Goal: Transaction & Acquisition: Purchase product/service

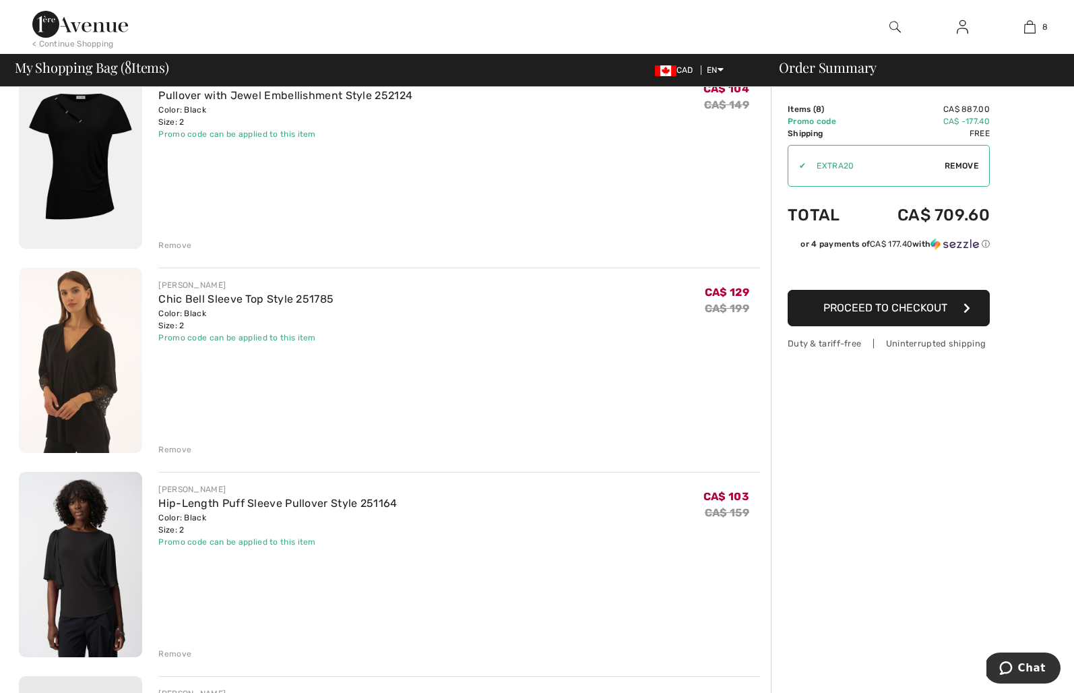
scroll to position [327, 0]
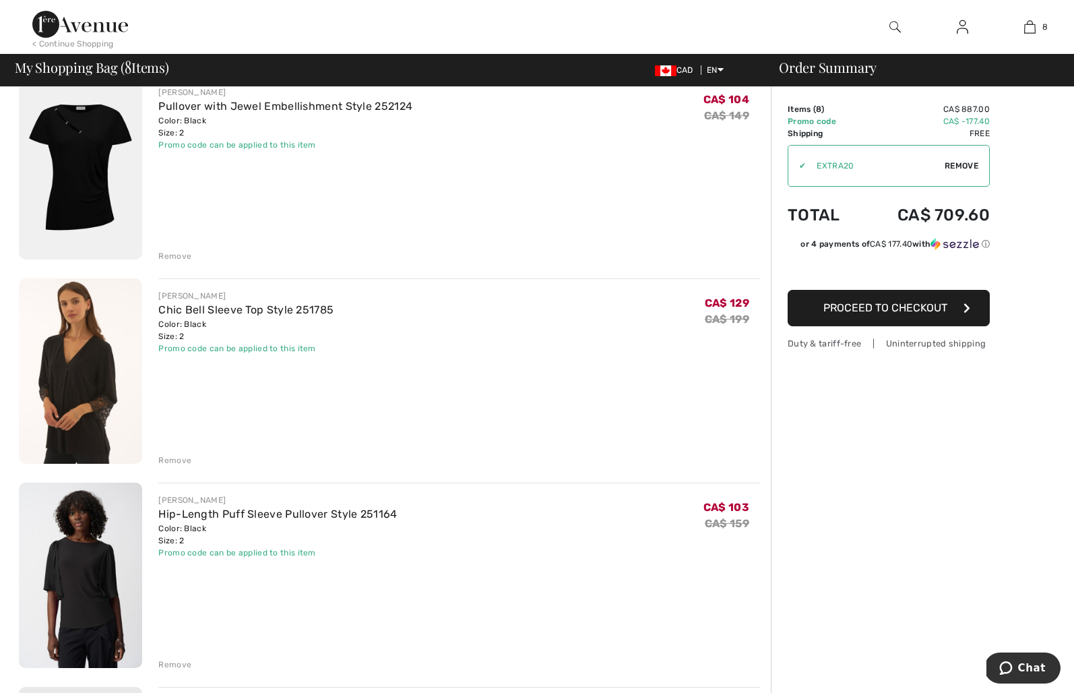
click at [180, 254] on div "Remove" at bounding box center [174, 256] width 33 height 12
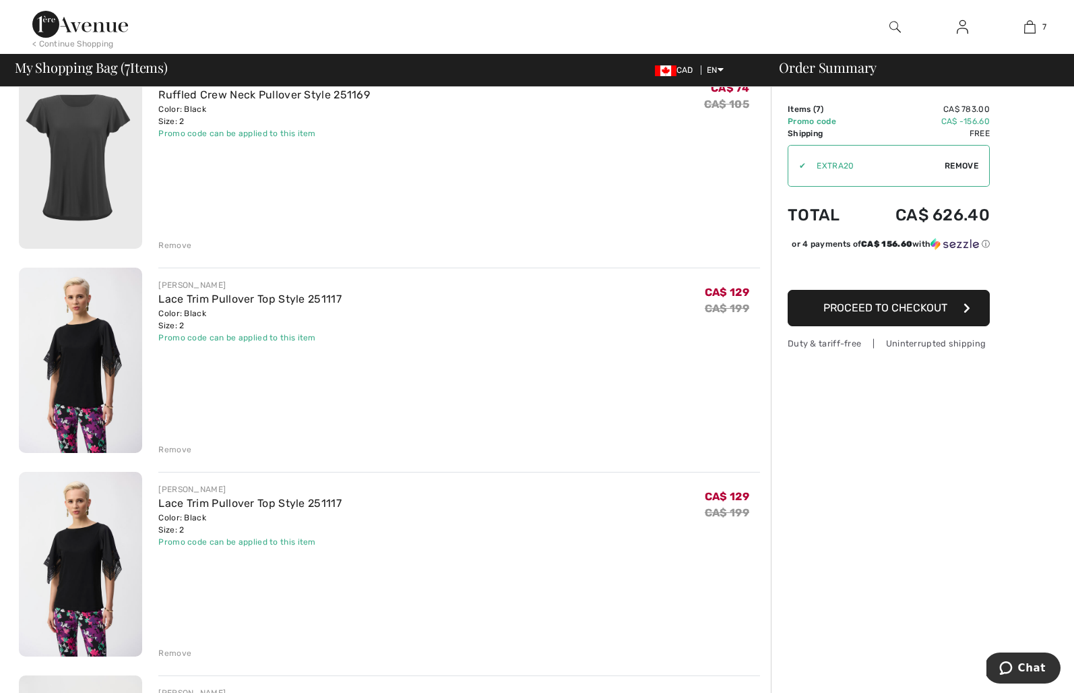
scroll to position [745, 0]
click at [172, 649] on div "Remove" at bounding box center [174, 654] width 33 height 12
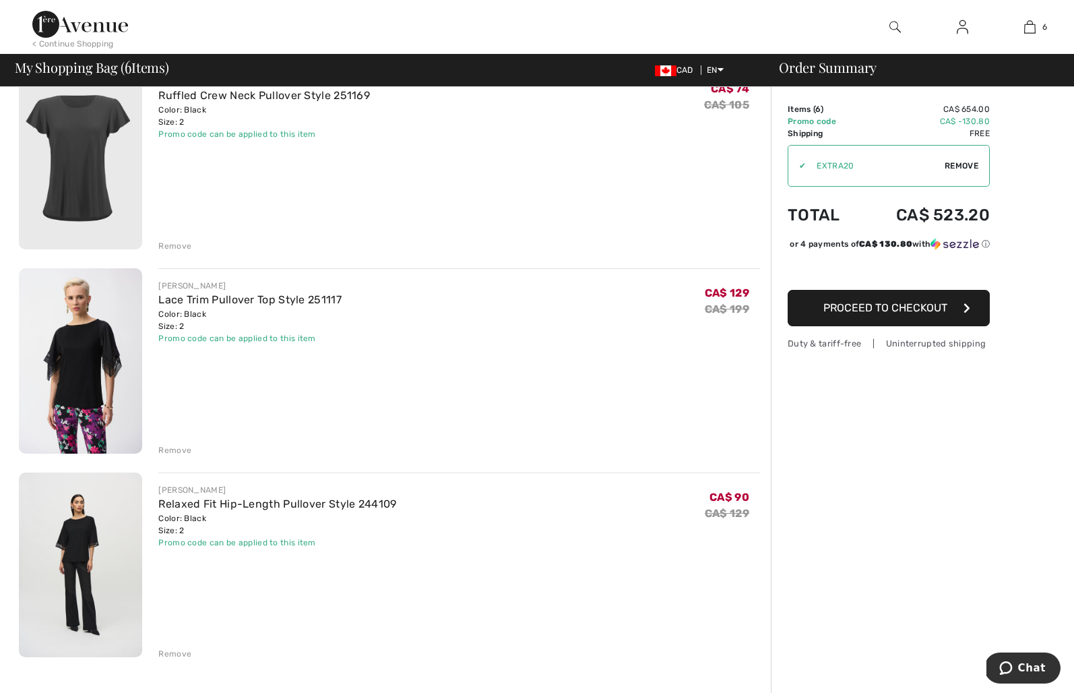
click at [81, 540] on img at bounding box center [80, 564] width 123 height 185
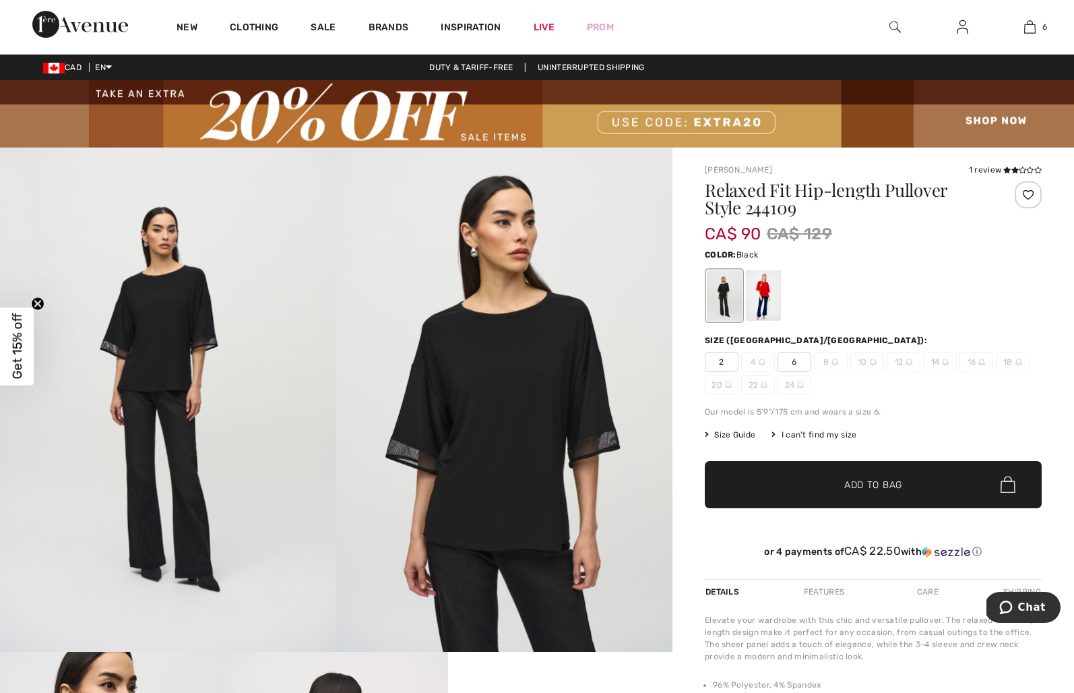
click at [509, 402] on img at bounding box center [504, 400] width 336 height 504
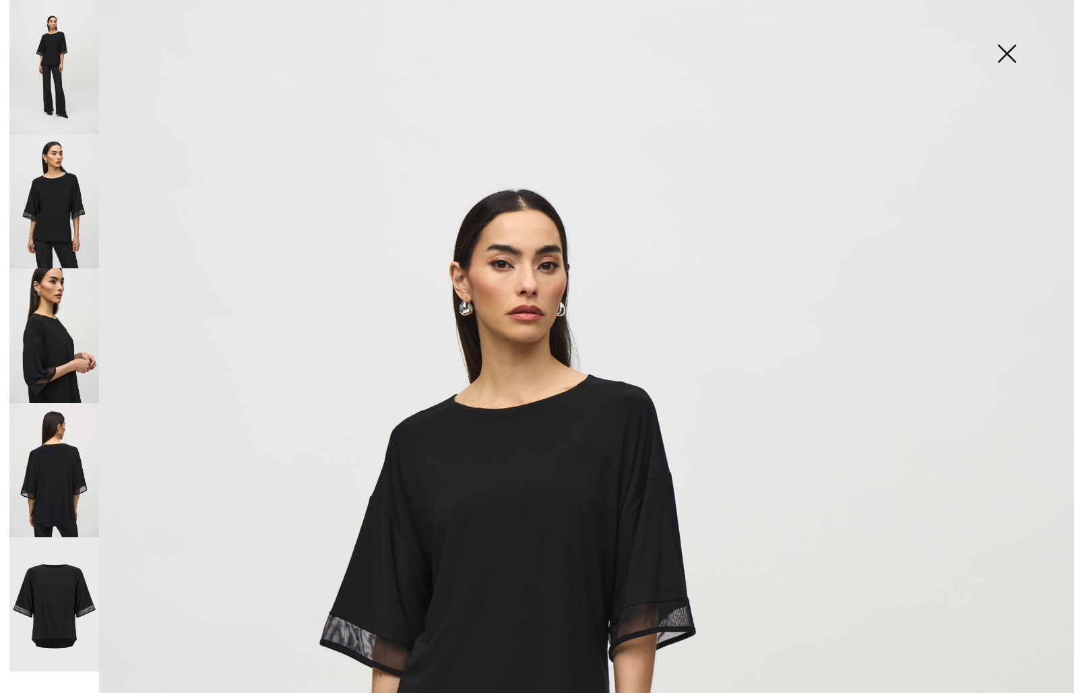
click at [1010, 49] on img at bounding box center [1006, 54] width 67 height 69
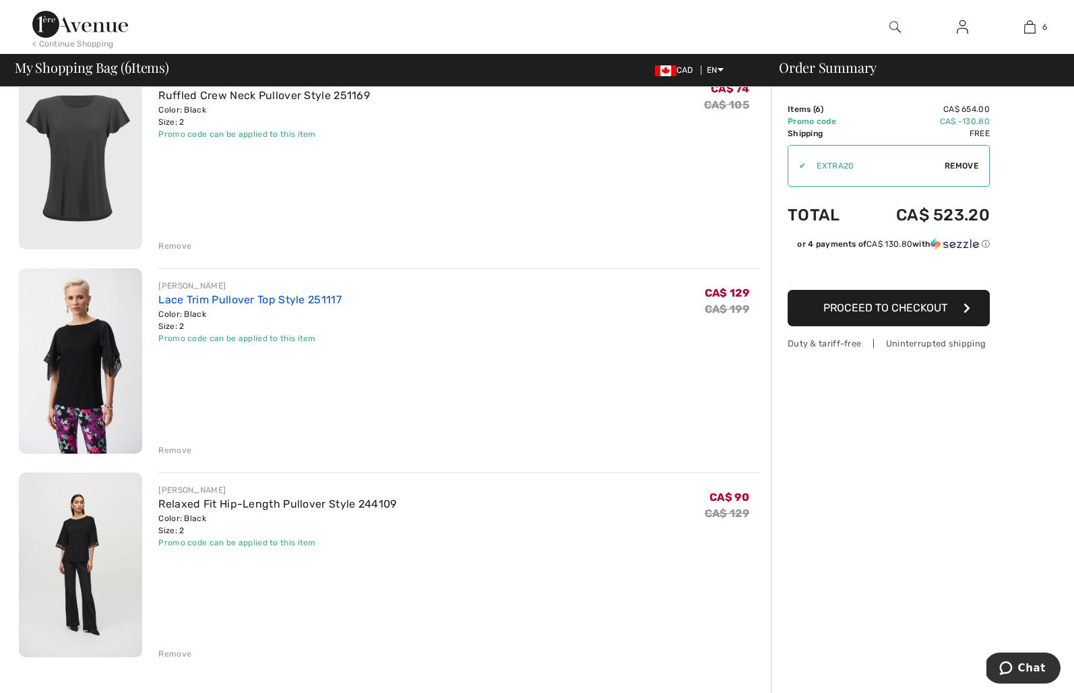
click at [231, 299] on link "Lace Trim Pullover Top Style 251117" at bounding box center [249, 299] width 183 height 13
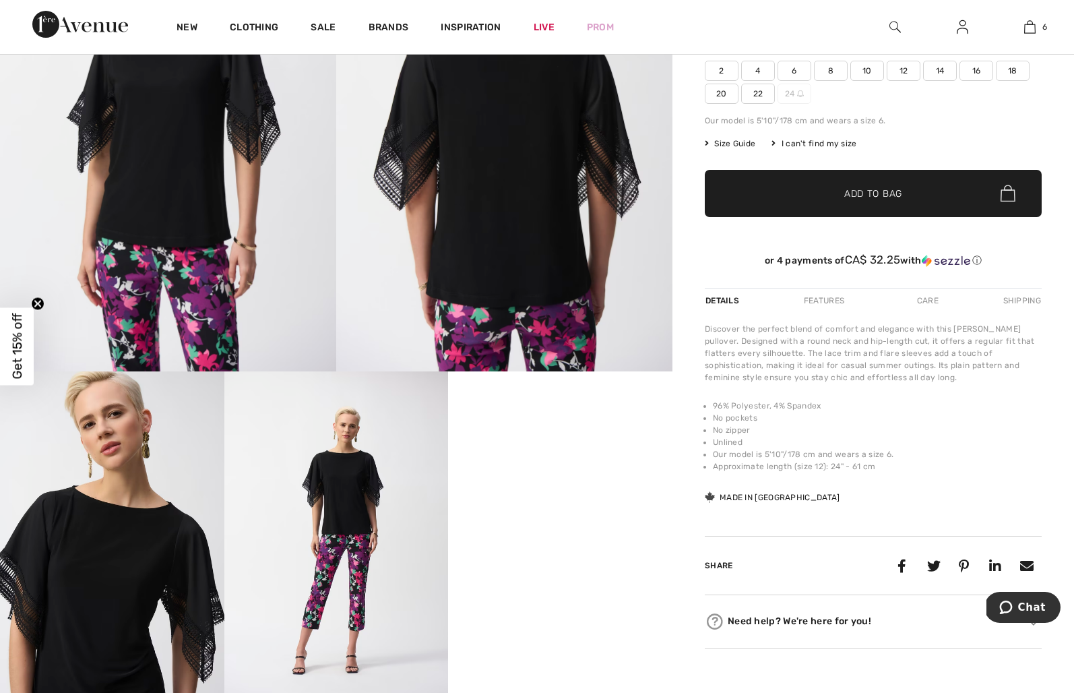
scroll to position [84, 0]
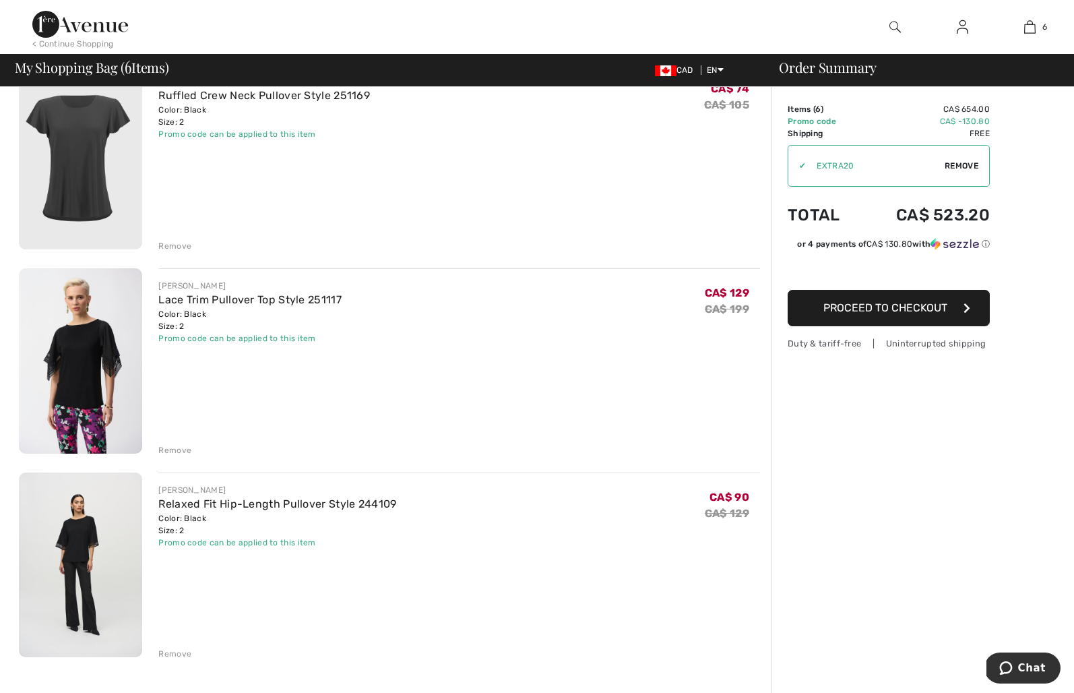
click at [175, 451] on div "Remove" at bounding box center [174, 450] width 33 height 12
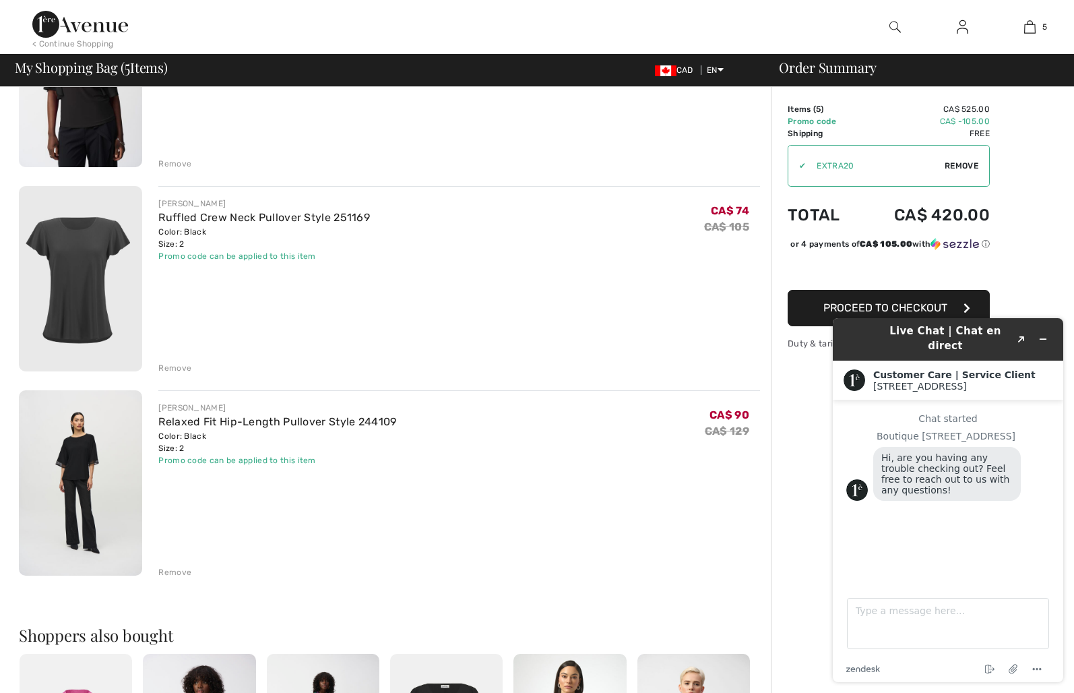
scroll to position [608, 0]
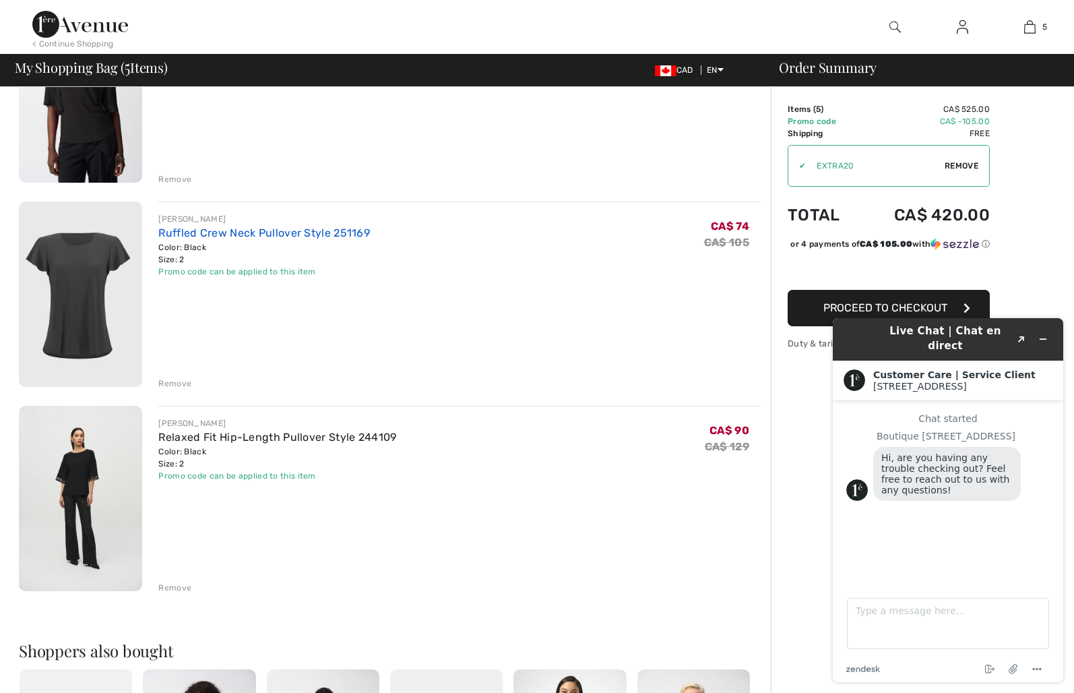
click at [191, 231] on link "Ruffled Crew Neck Pullover Style 251169" at bounding box center [264, 232] width 212 height 13
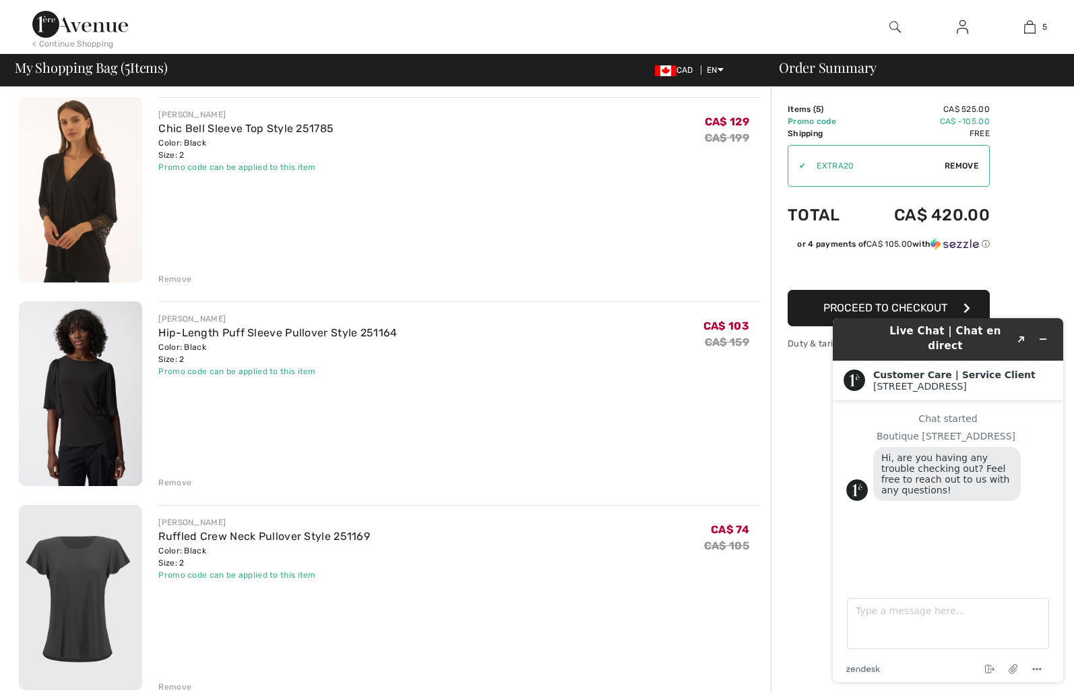
scroll to position [301, 0]
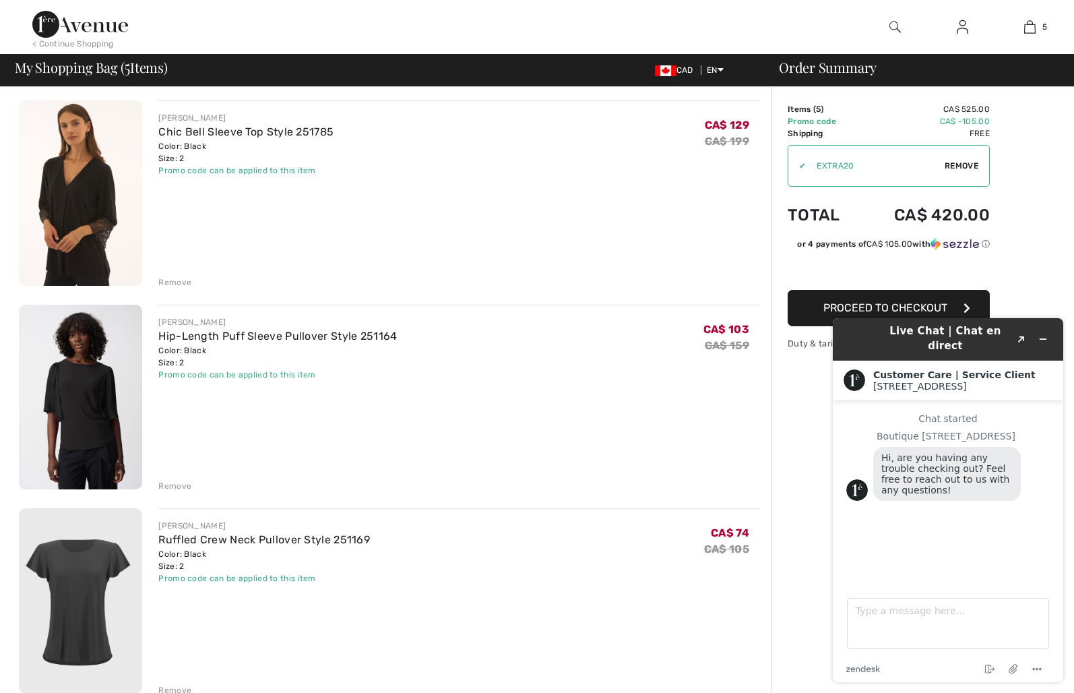
click at [89, 169] on img at bounding box center [80, 192] width 123 height 185
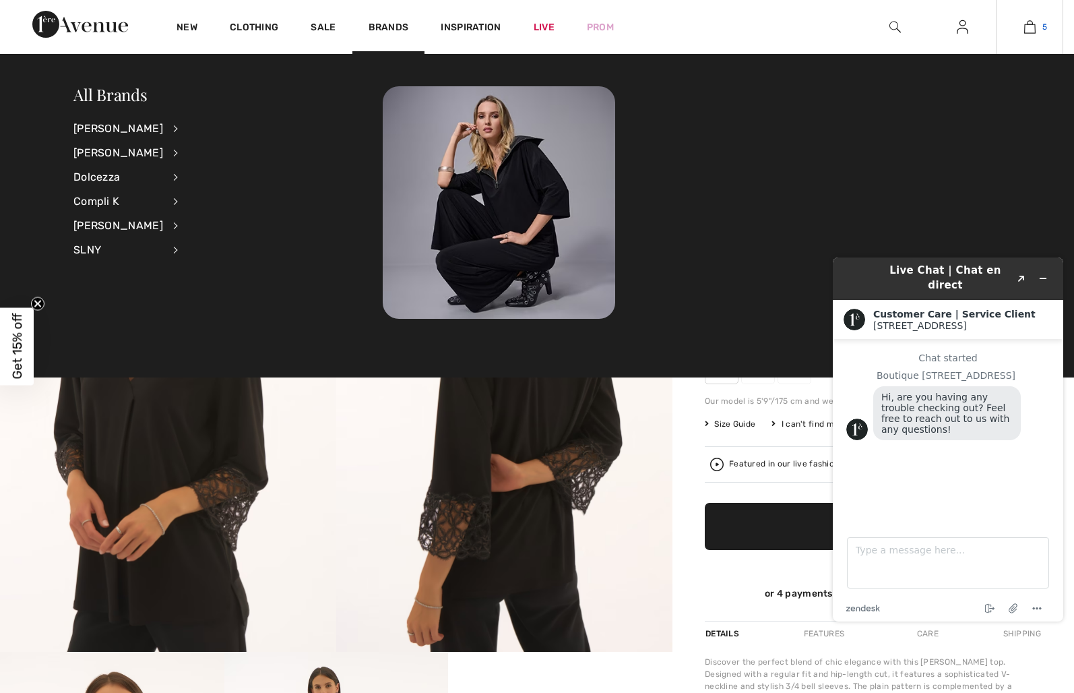
click at [1030, 28] on img at bounding box center [1029, 27] width 11 height 16
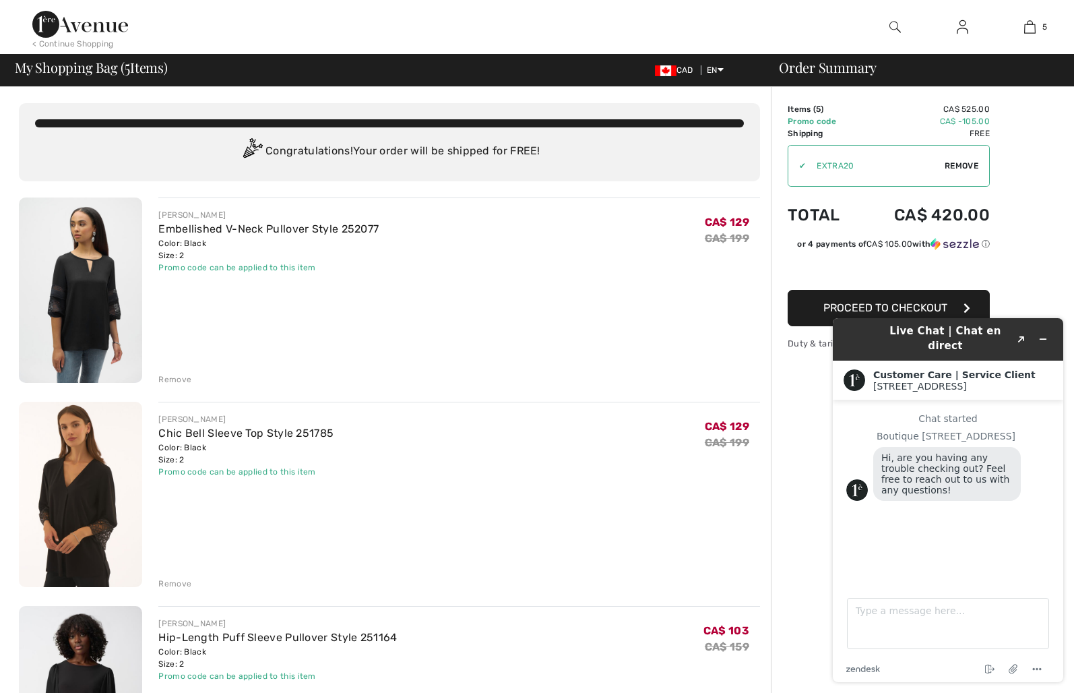
click at [173, 379] on div "Remove" at bounding box center [174, 379] width 33 height 12
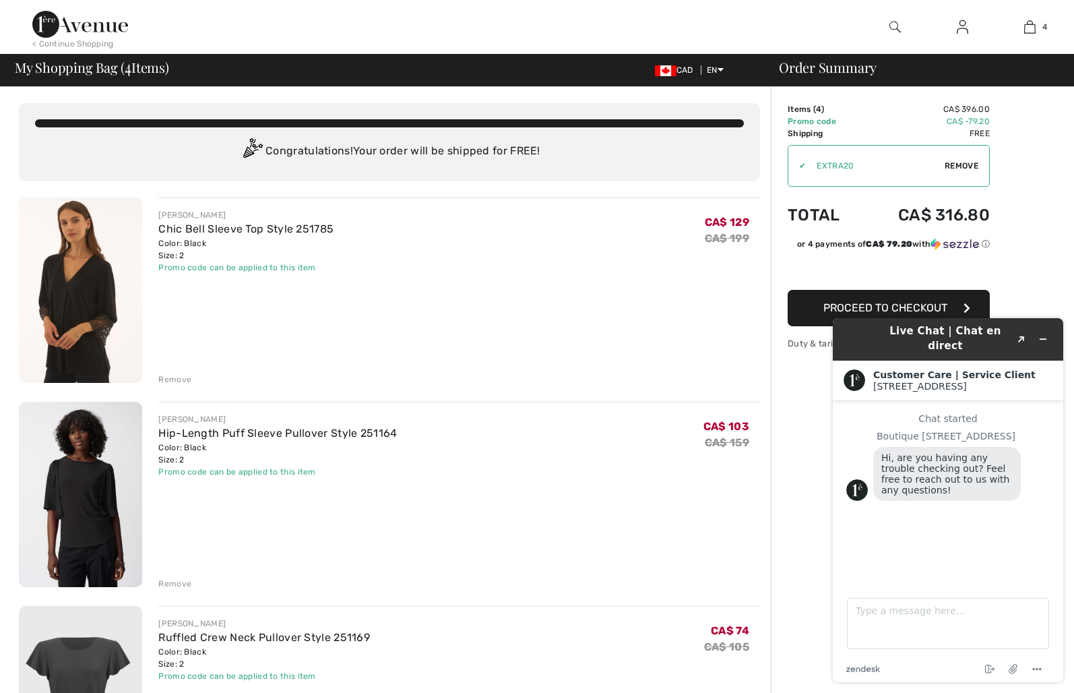
click at [172, 377] on div "Remove" at bounding box center [174, 379] width 33 height 12
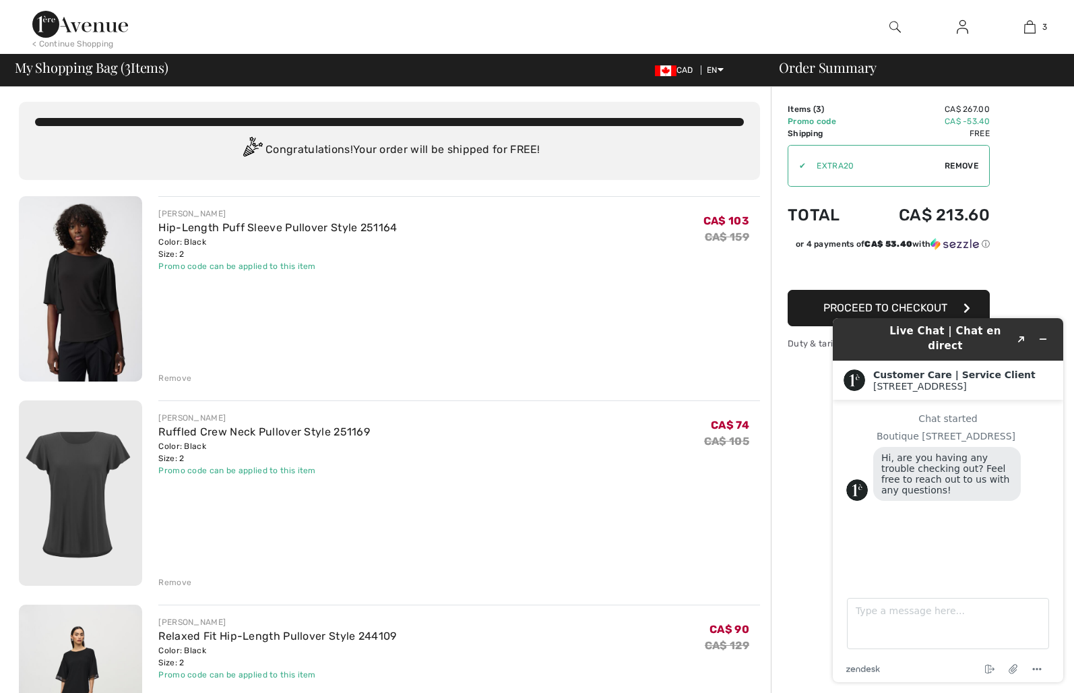
scroll to position [5, 0]
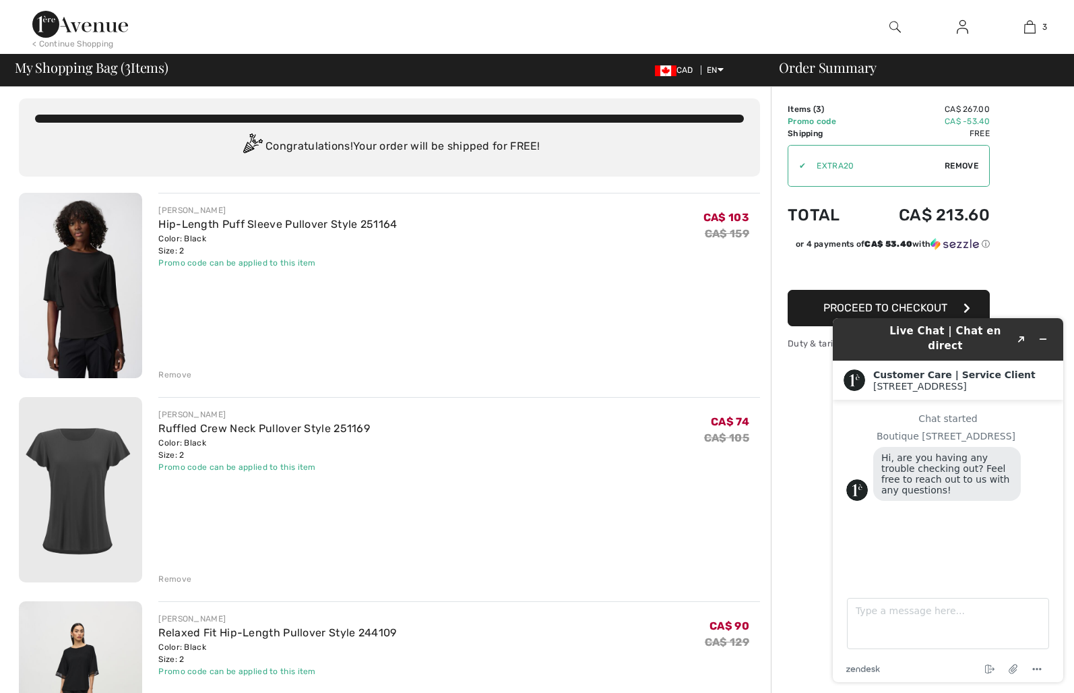
click at [88, 296] on img at bounding box center [80, 285] width 123 height 185
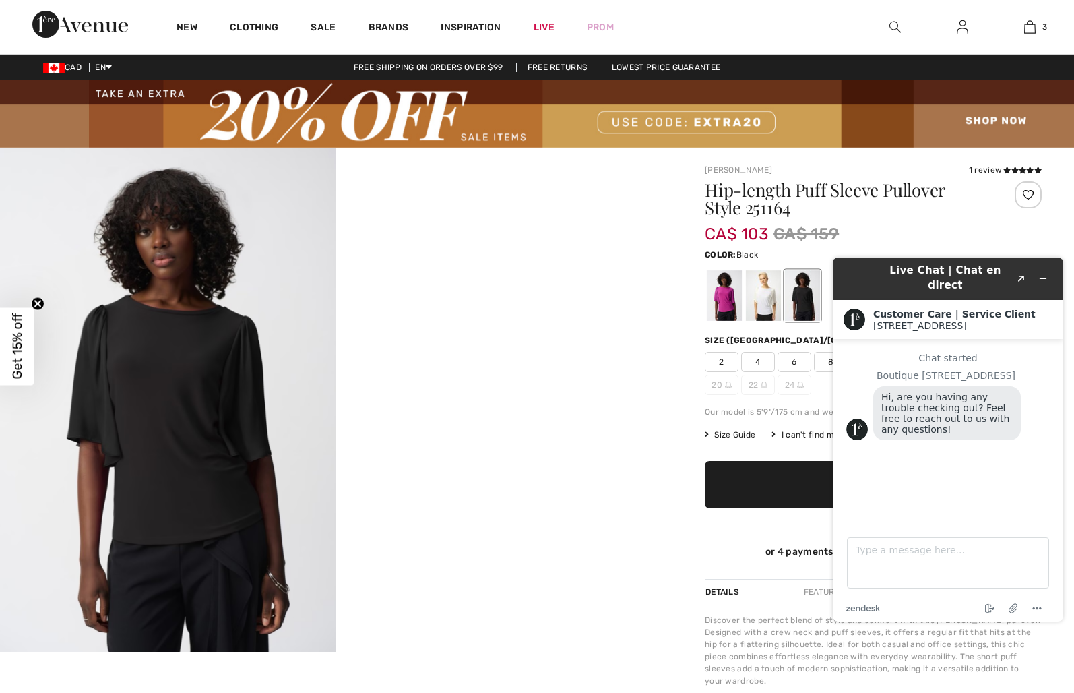
click at [941, 195] on h1 "Hip-length Puff Sleeve Pullover Style 251164" at bounding box center [845, 198] width 281 height 35
click at [1042, 278] on icon "Minimize widget" at bounding box center [1043, 278] width 6 height 0
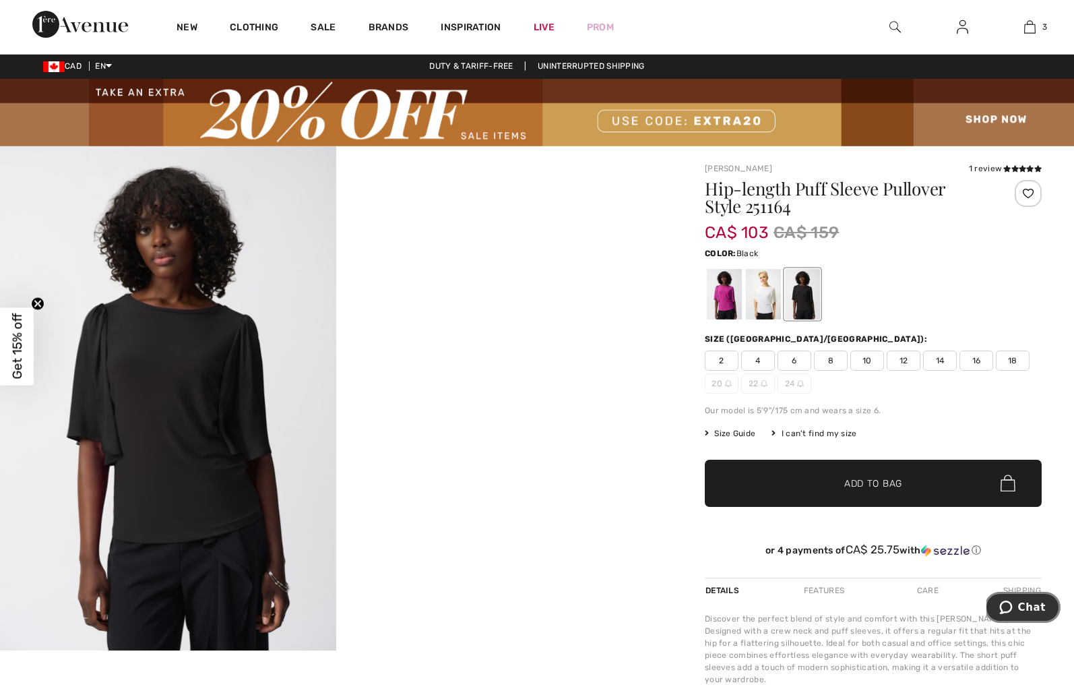
scroll to position [3, 0]
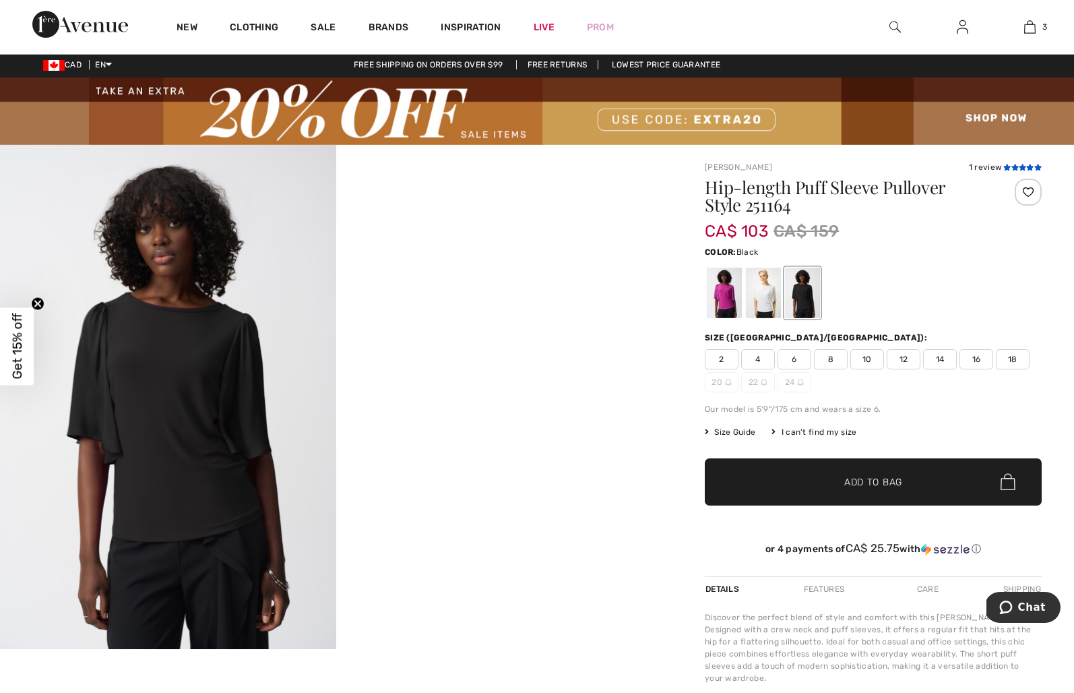
click at [1011, 166] on icon at bounding box center [1014, 167] width 7 height 7
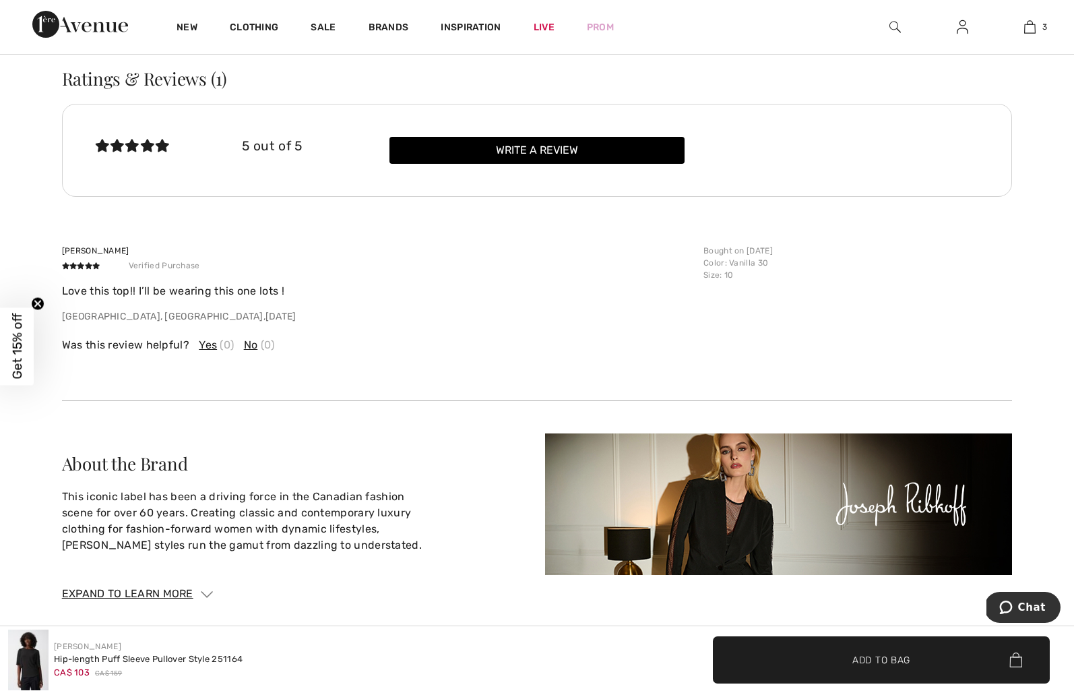
scroll to position [1813, 0]
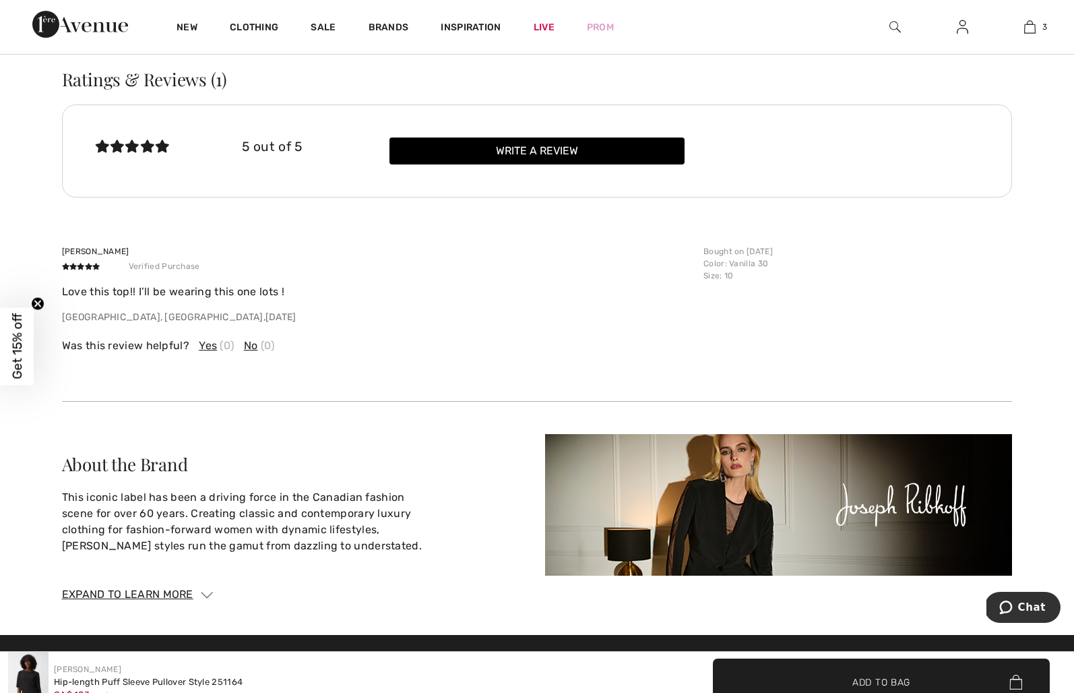
scroll to position [3, 0]
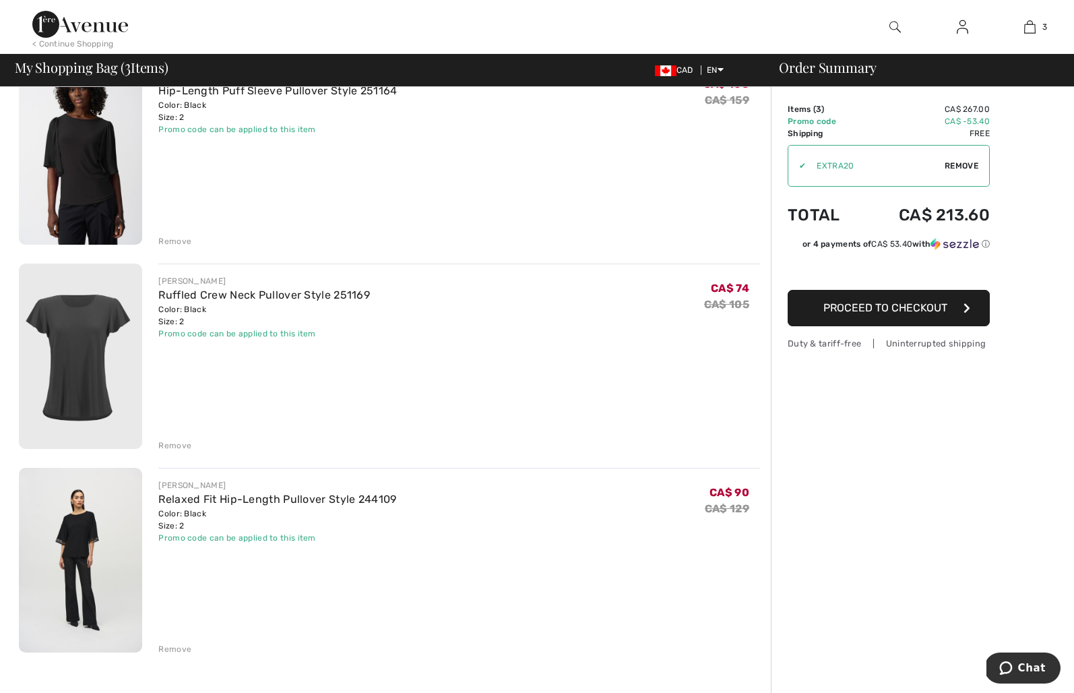
scroll to position [148, 0]
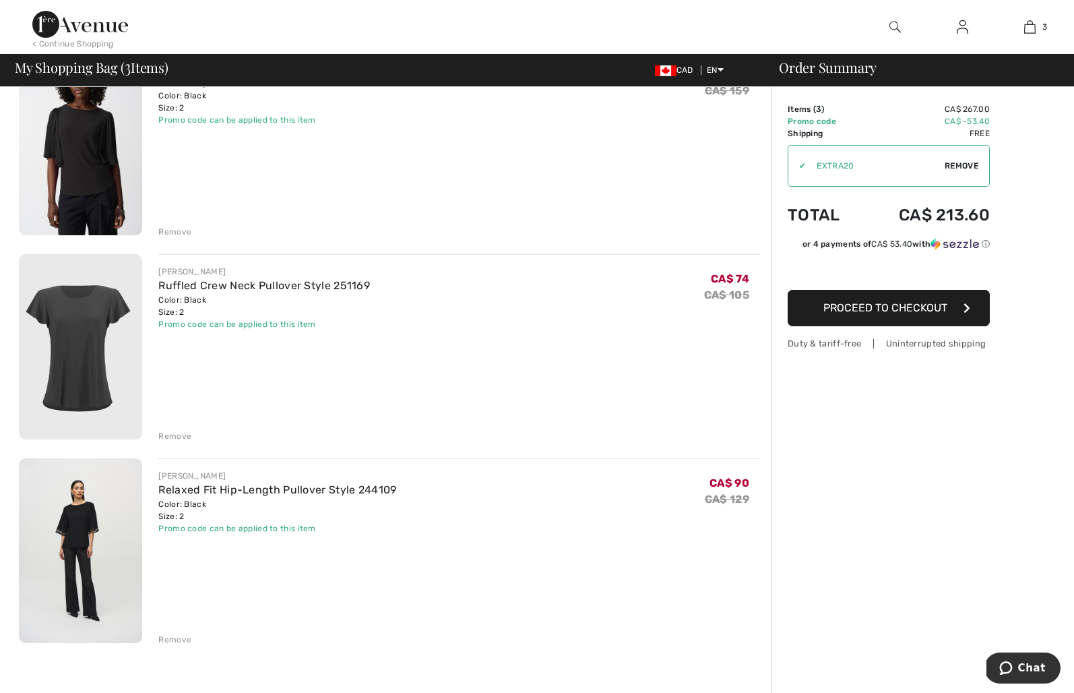
click at [74, 536] on img at bounding box center [80, 550] width 123 height 185
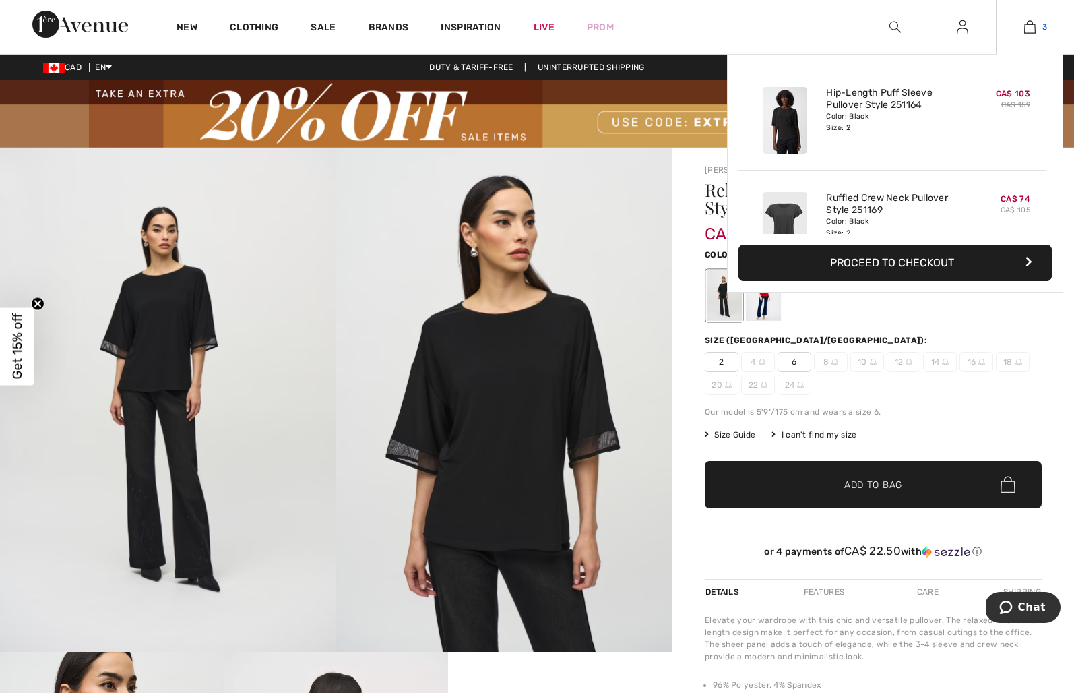
click at [1029, 24] on img at bounding box center [1029, 27] width 11 height 16
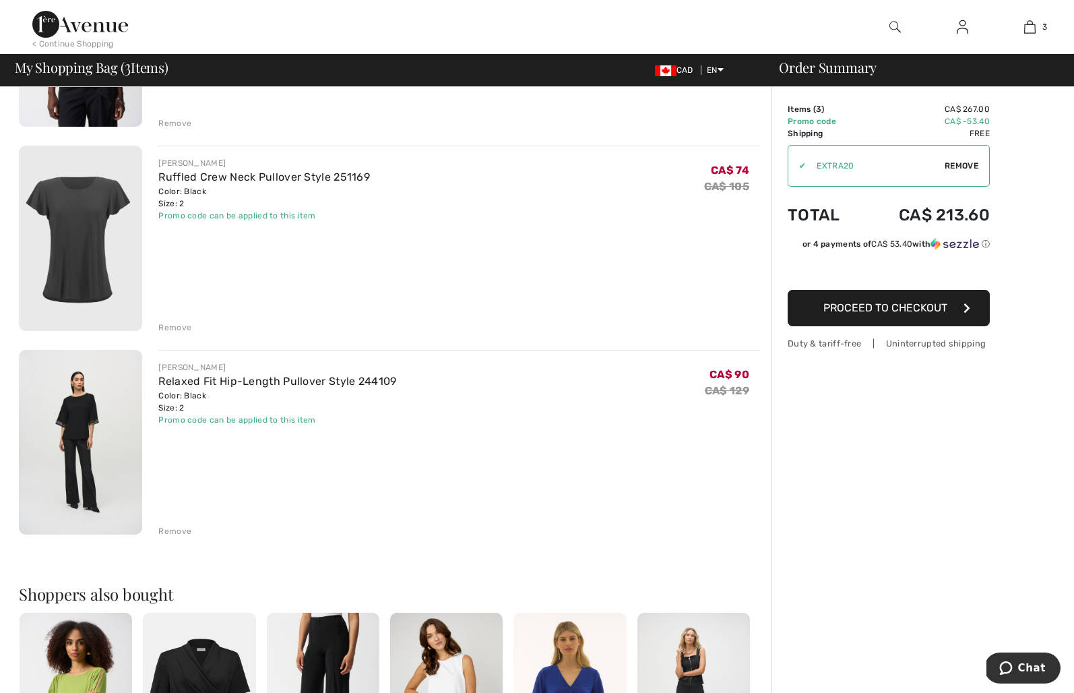
scroll to position [253, 0]
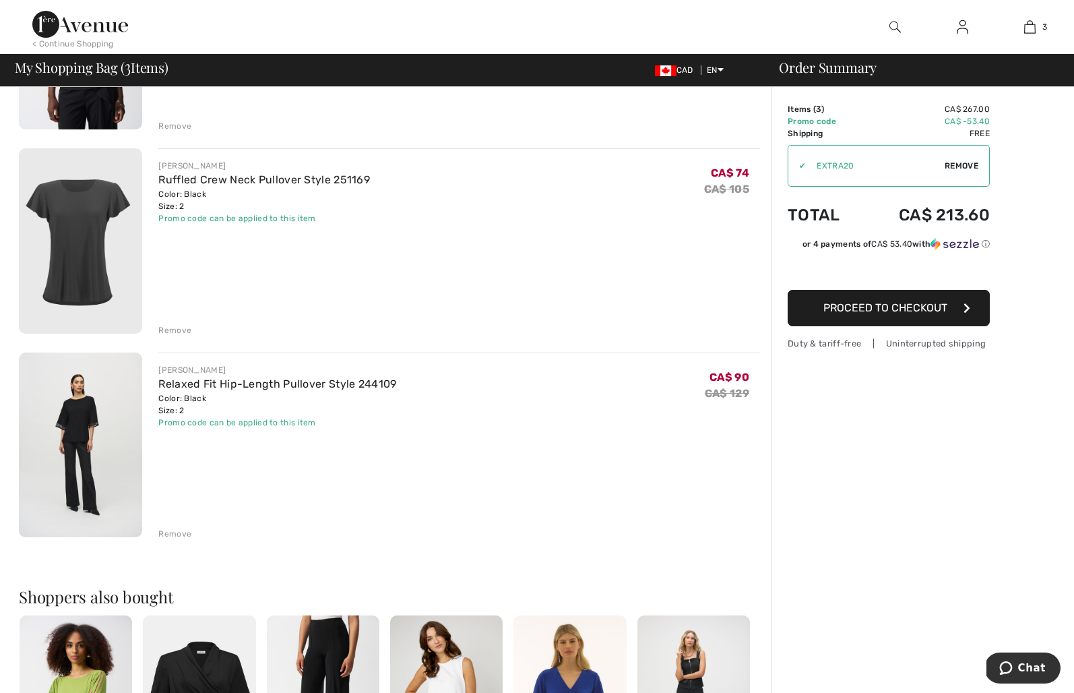
click at [166, 329] on div "Remove" at bounding box center [174, 330] width 33 height 12
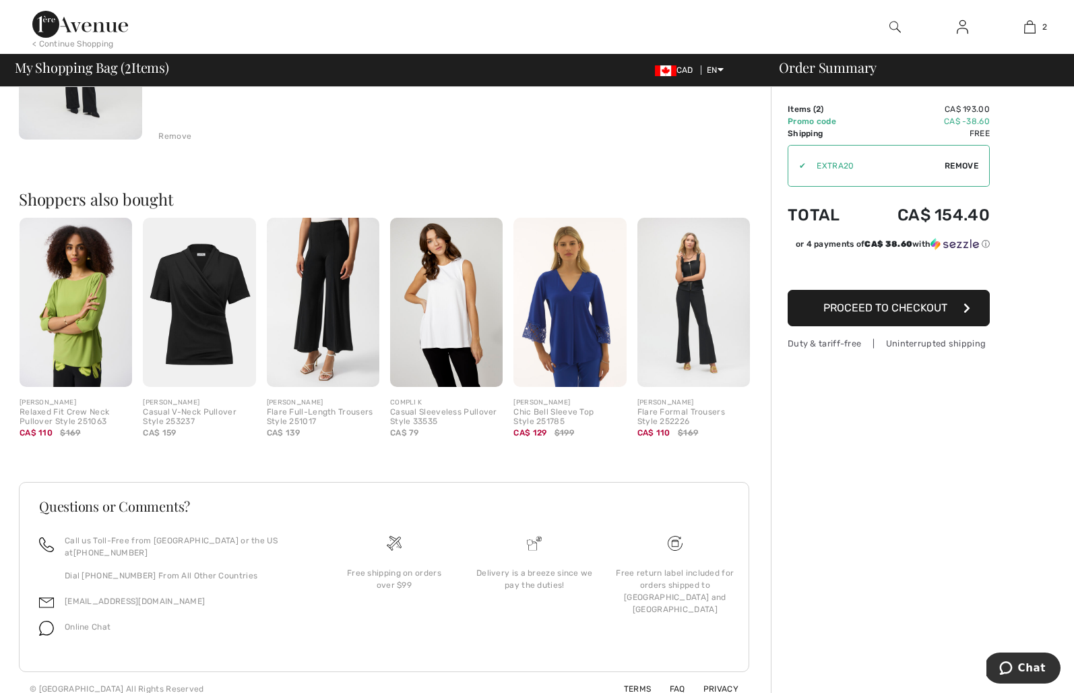
scroll to position [446, 0]
click at [194, 283] on img at bounding box center [199, 302] width 113 height 169
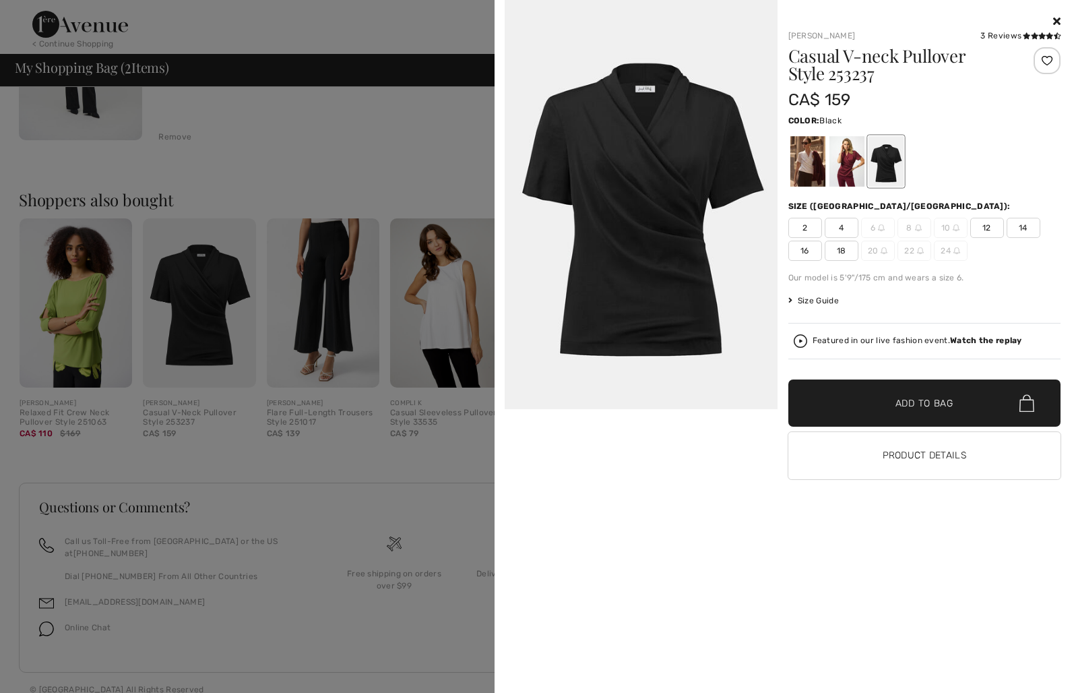
click at [880, 161] on div at bounding box center [885, 161] width 35 height 51
click at [847, 164] on div at bounding box center [846, 161] width 35 height 51
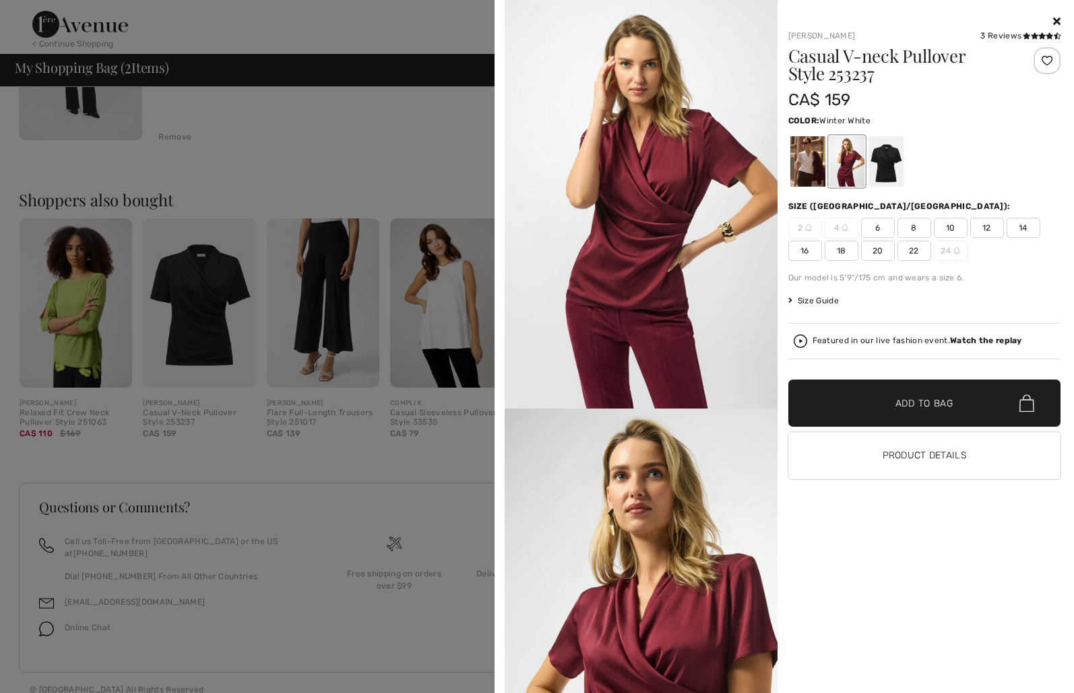
click at [810, 166] on div at bounding box center [807, 161] width 35 height 51
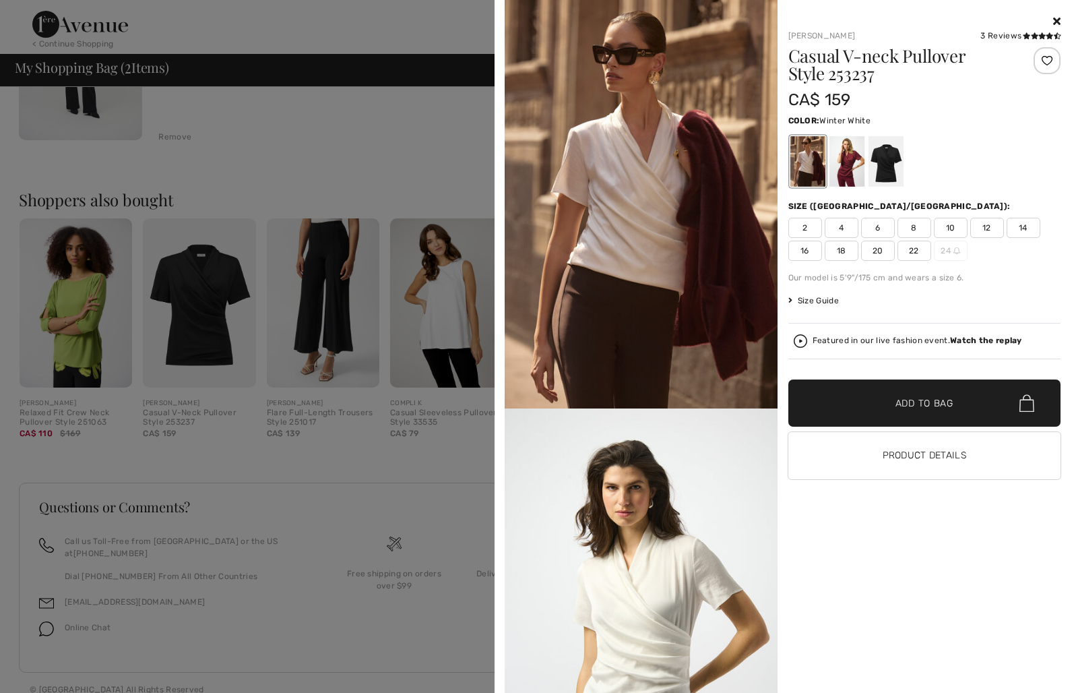
click at [908, 449] on button "Product Details" at bounding box center [924, 455] width 273 height 47
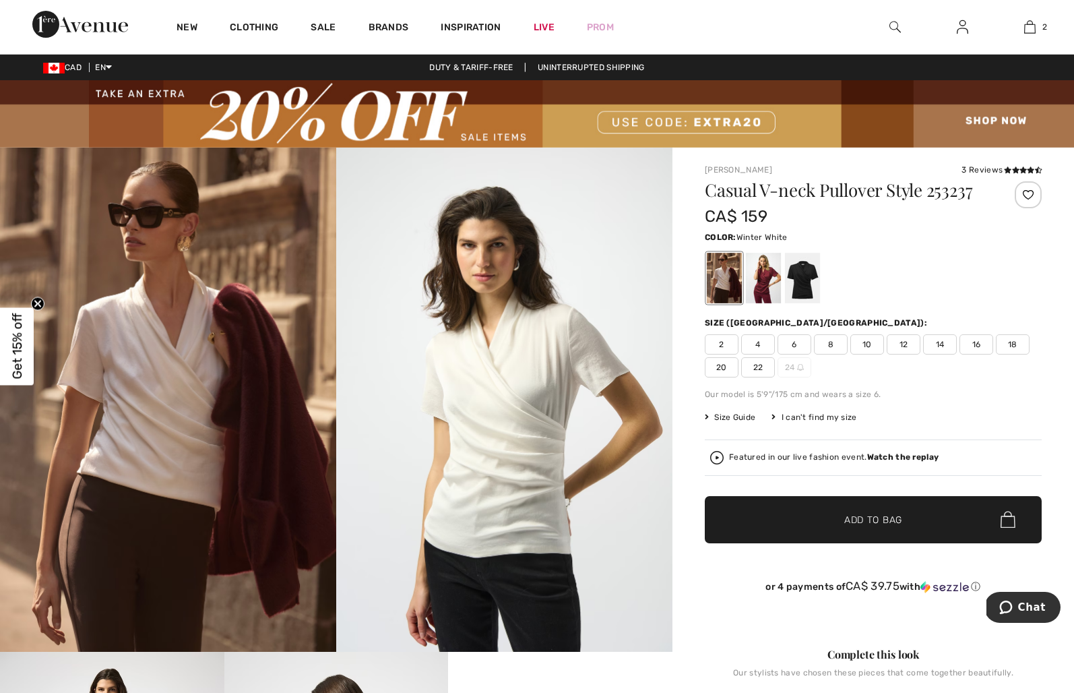
click at [723, 345] on span "2" at bounding box center [722, 344] width 34 height 20
click at [807, 276] on div at bounding box center [802, 278] width 35 height 51
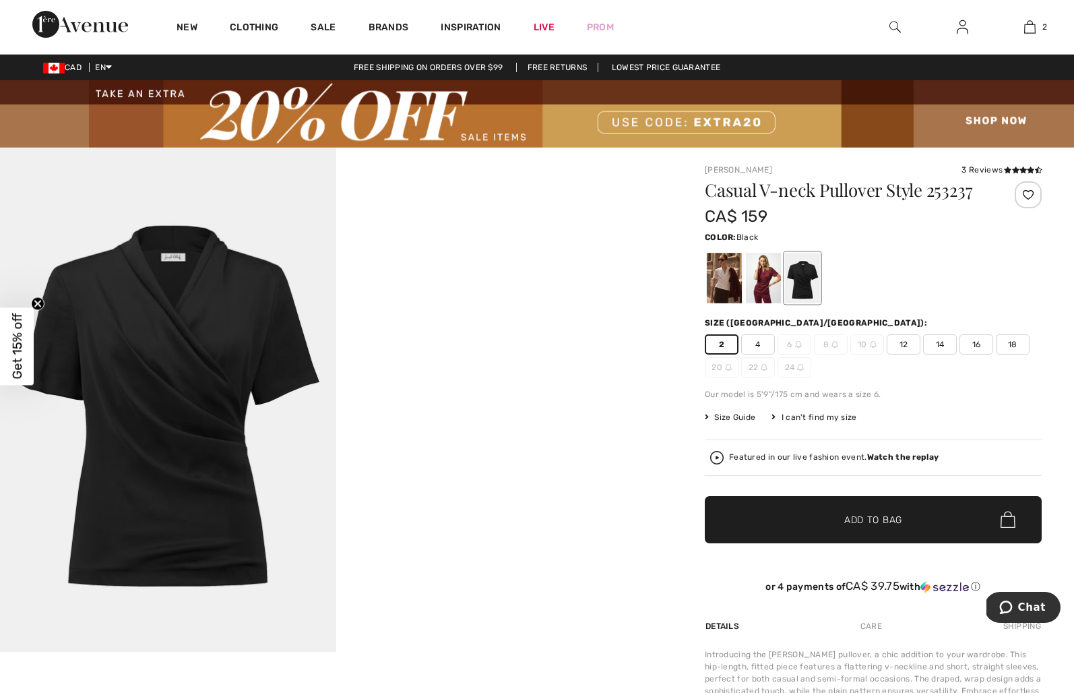
click at [831, 520] on span "✔ Added to Bag" at bounding box center [853, 519] width 82 height 14
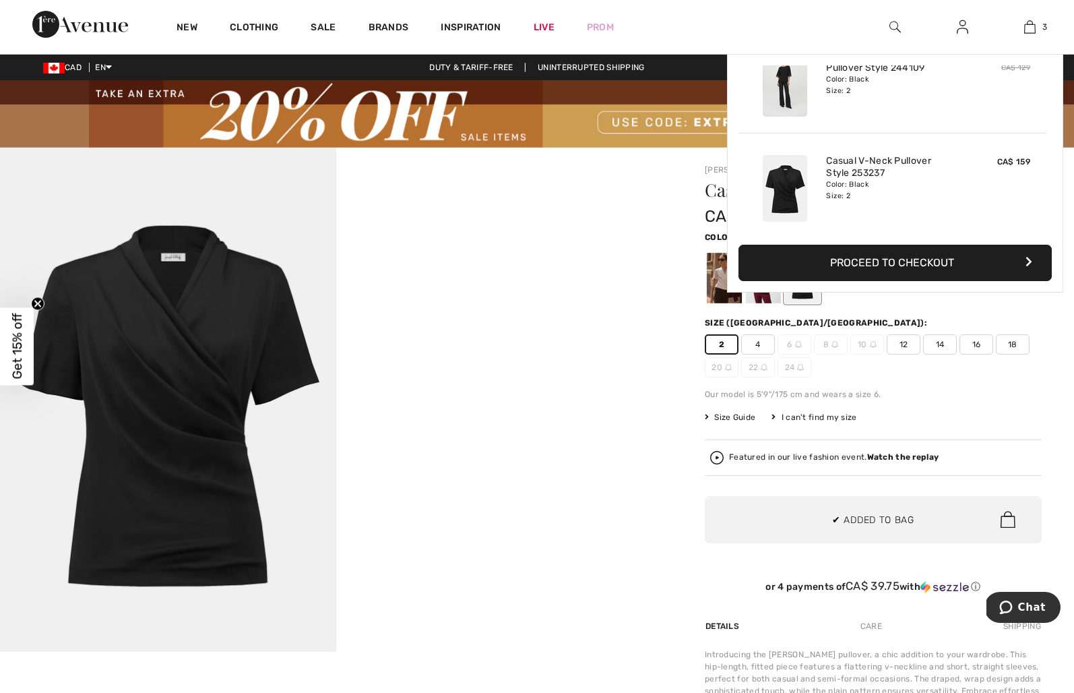
scroll to position [147, 0]
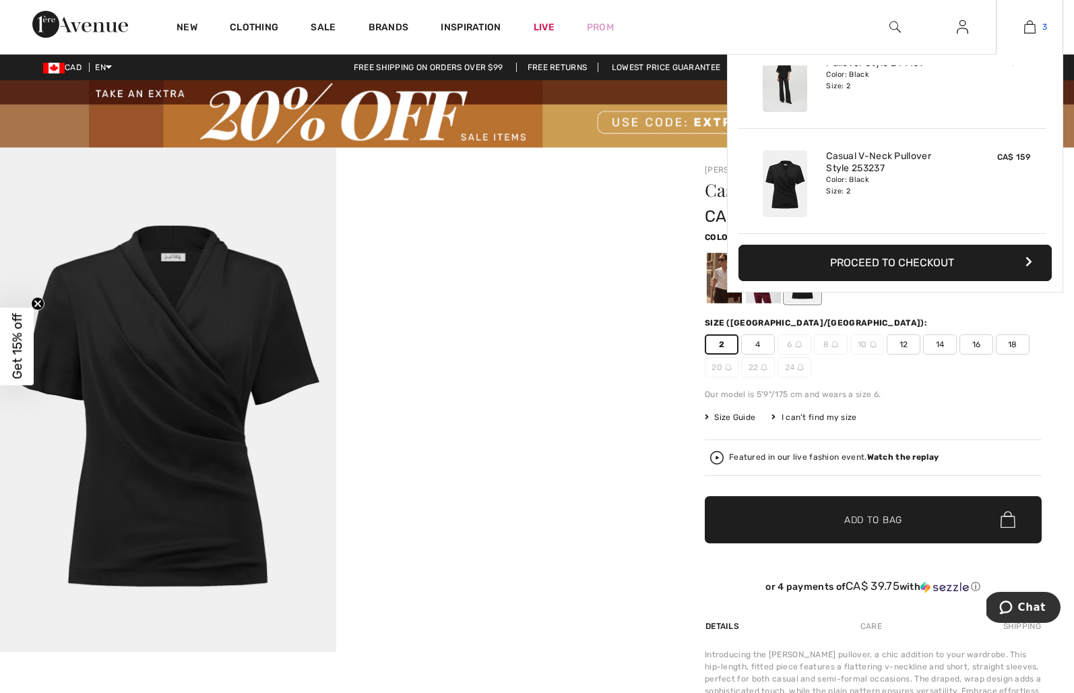
click at [1025, 23] on img at bounding box center [1029, 27] width 11 height 16
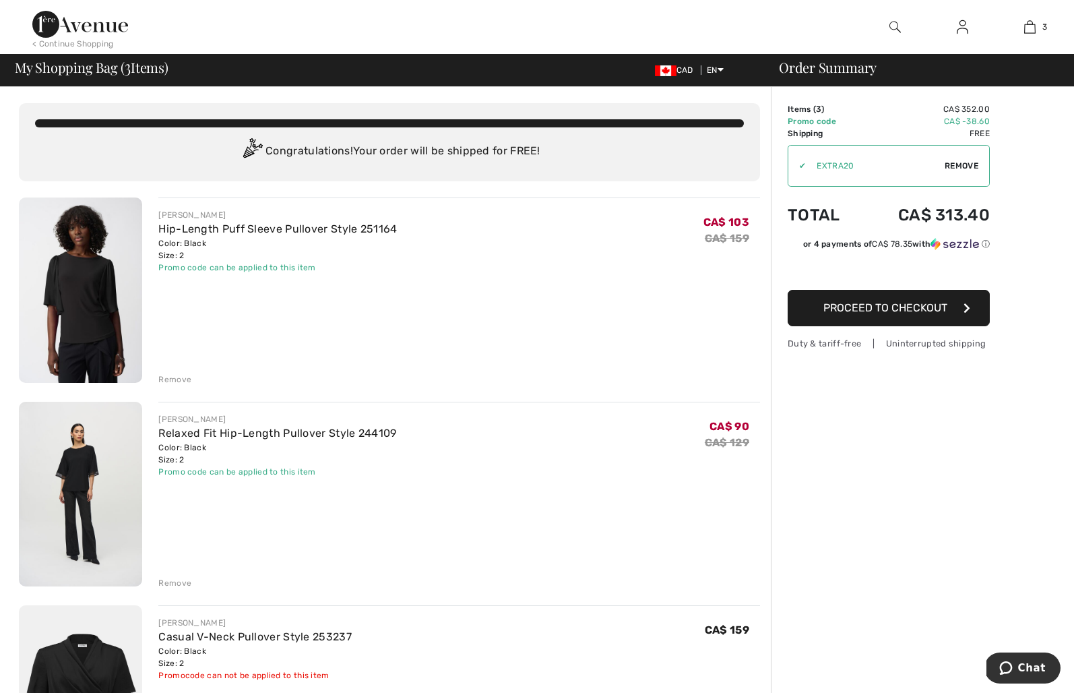
click at [85, 290] on img at bounding box center [80, 289] width 123 height 185
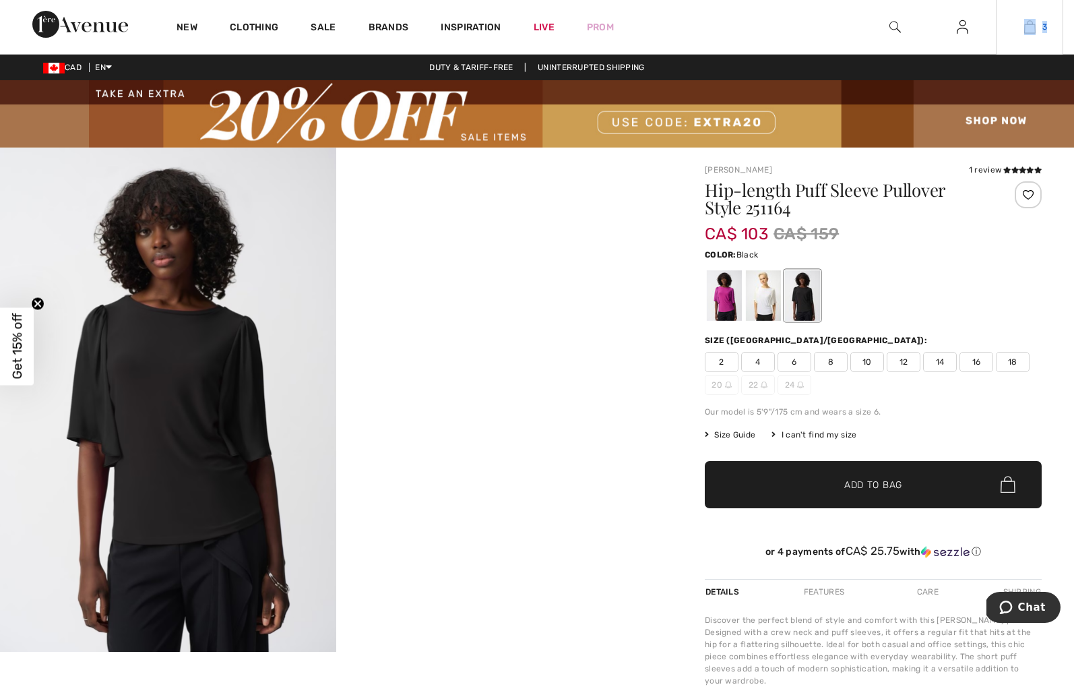
click at [1059, 31] on div "3 Added to Bag Joseph Ribkoff Hip-length Puff Sleeve Pullover Style 251164 CA$ …" at bounding box center [1029, 27] width 67 height 54
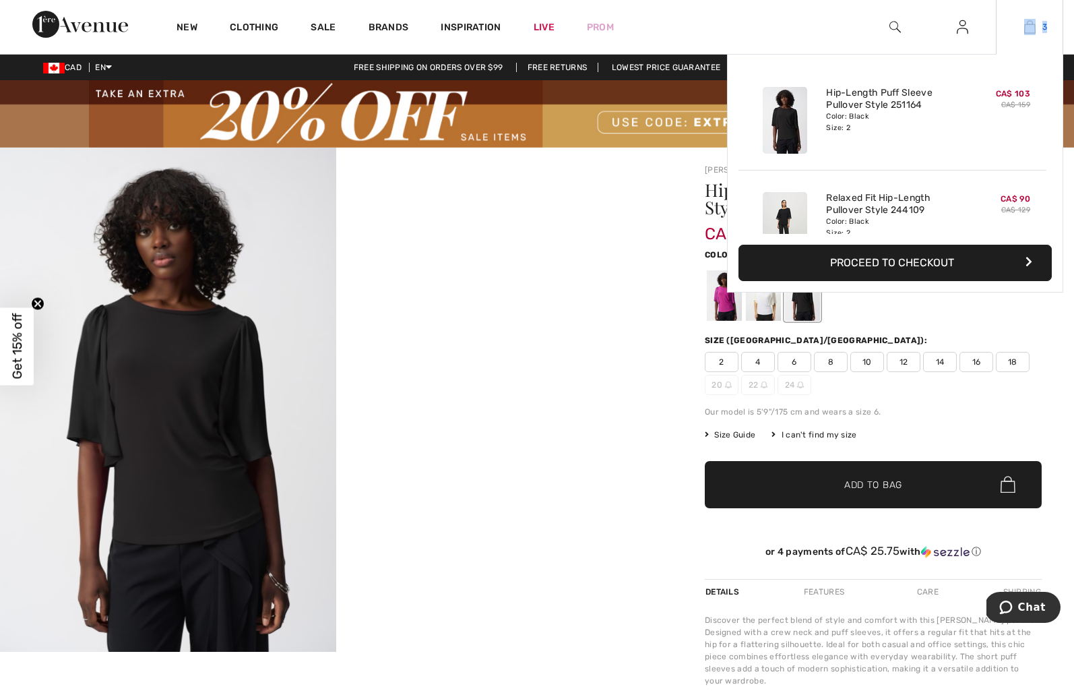
click at [1034, 25] on img at bounding box center [1029, 27] width 11 height 16
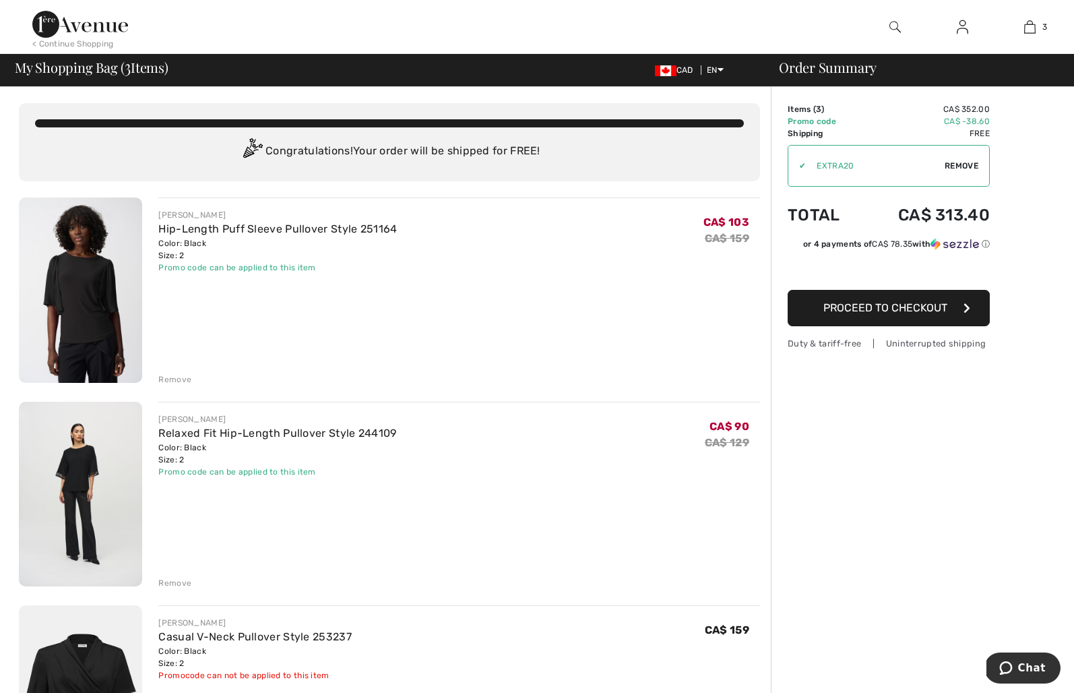
click at [177, 380] on div "Remove" at bounding box center [174, 379] width 33 height 12
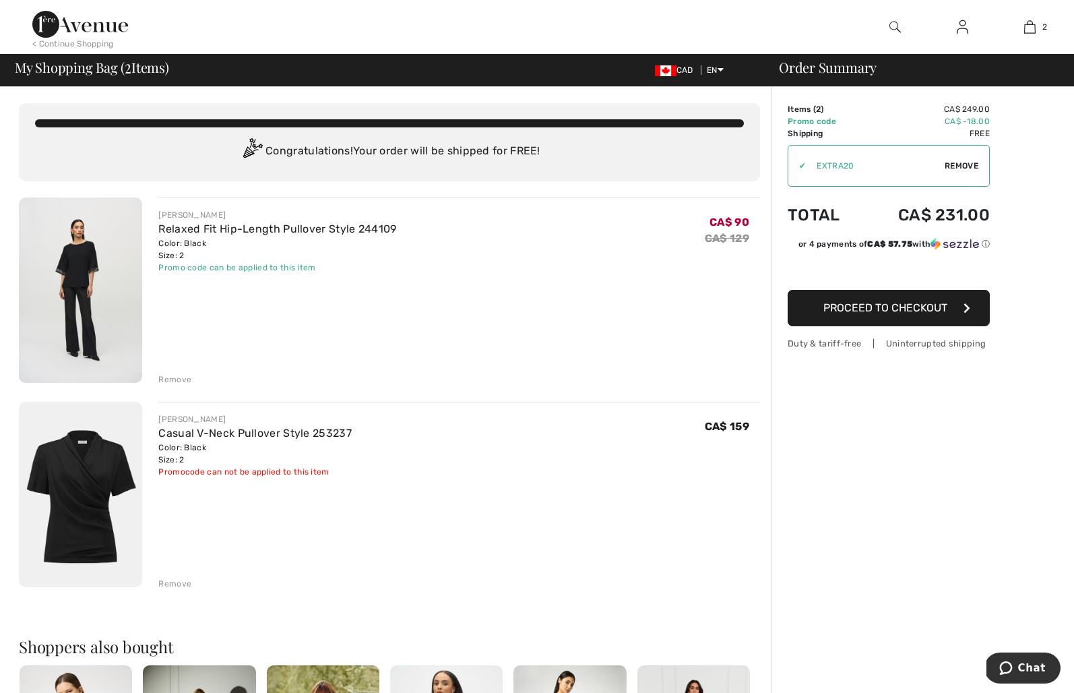
click at [170, 375] on div "Remove" at bounding box center [174, 379] width 33 height 12
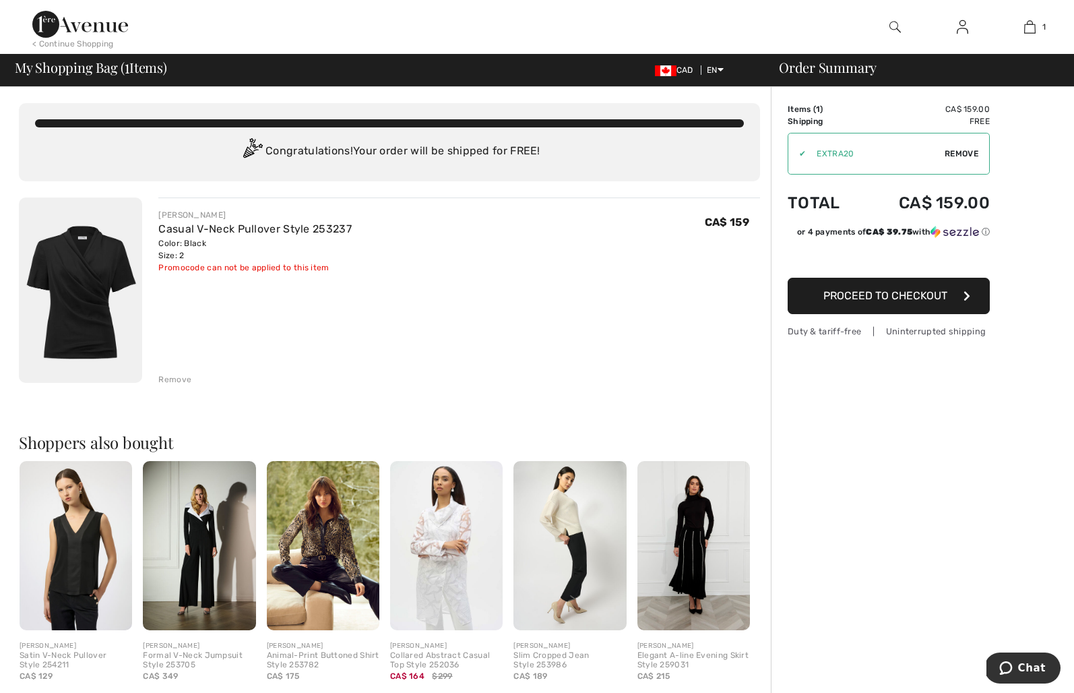
click at [965, 150] on span "Remove" at bounding box center [962, 154] width 34 height 12
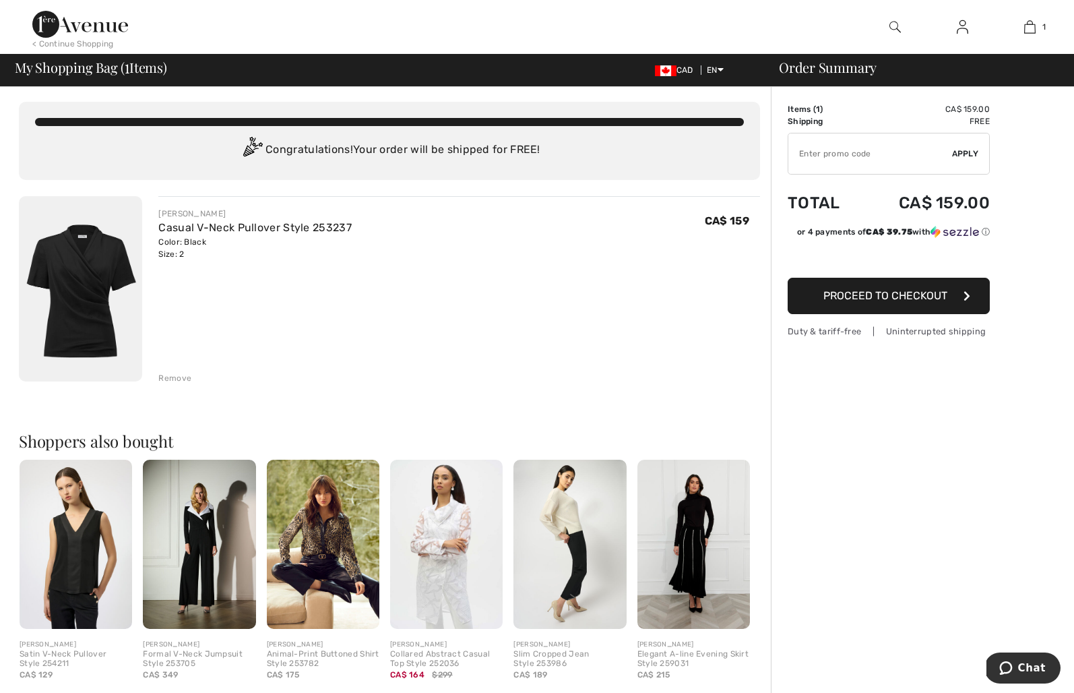
scroll to position [3, 0]
